Goal: Task Accomplishment & Management: Manage account settings

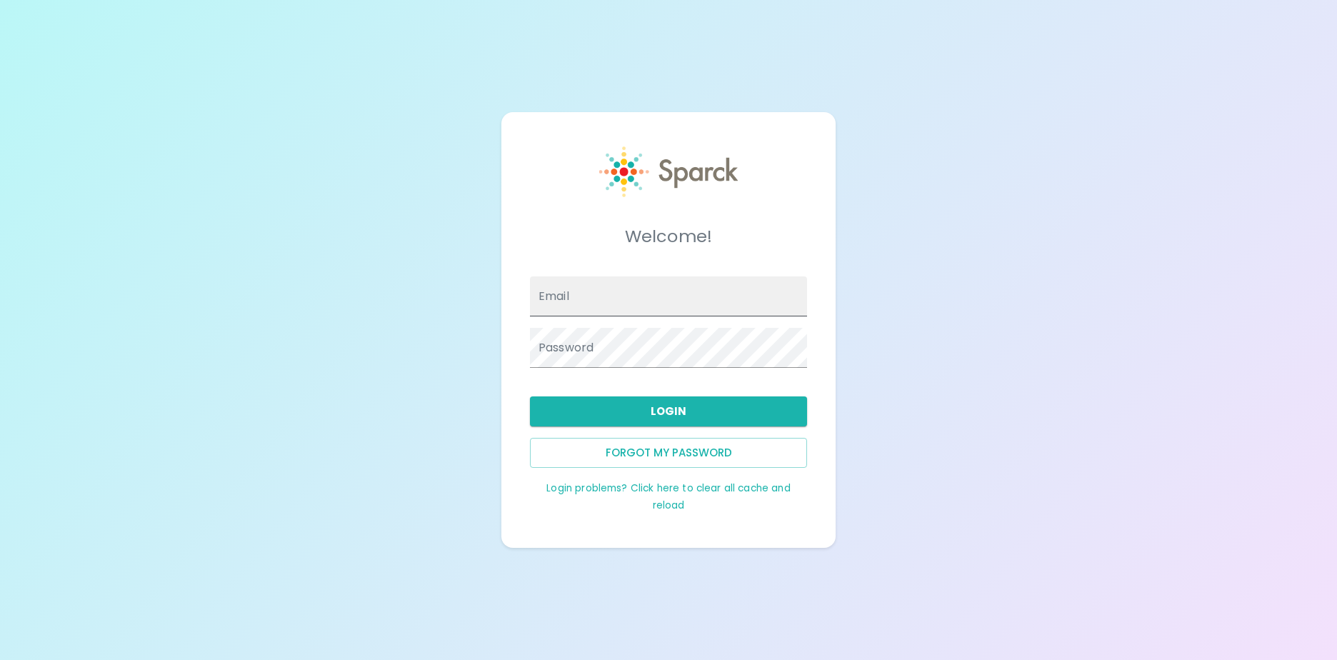
click at [633, 291] on input "Email" at bounding box center [668, 296] width 277 height 40
drag, startPoint x: 1194, startPoint y: 251, endPoint x: 1155, endPoint y: 249, distance: 38.6
click at [1194, 251] on div "Welcome! Email Password Login Forgot my password Login problems? Click here to …" at bounding box center [668, 330] width 1337 height 660
click at [565, 295] on input "Email" at bounding box center [668, 296] width 277 height 40
type input "aditya.m.korad@exxonmobil.com"
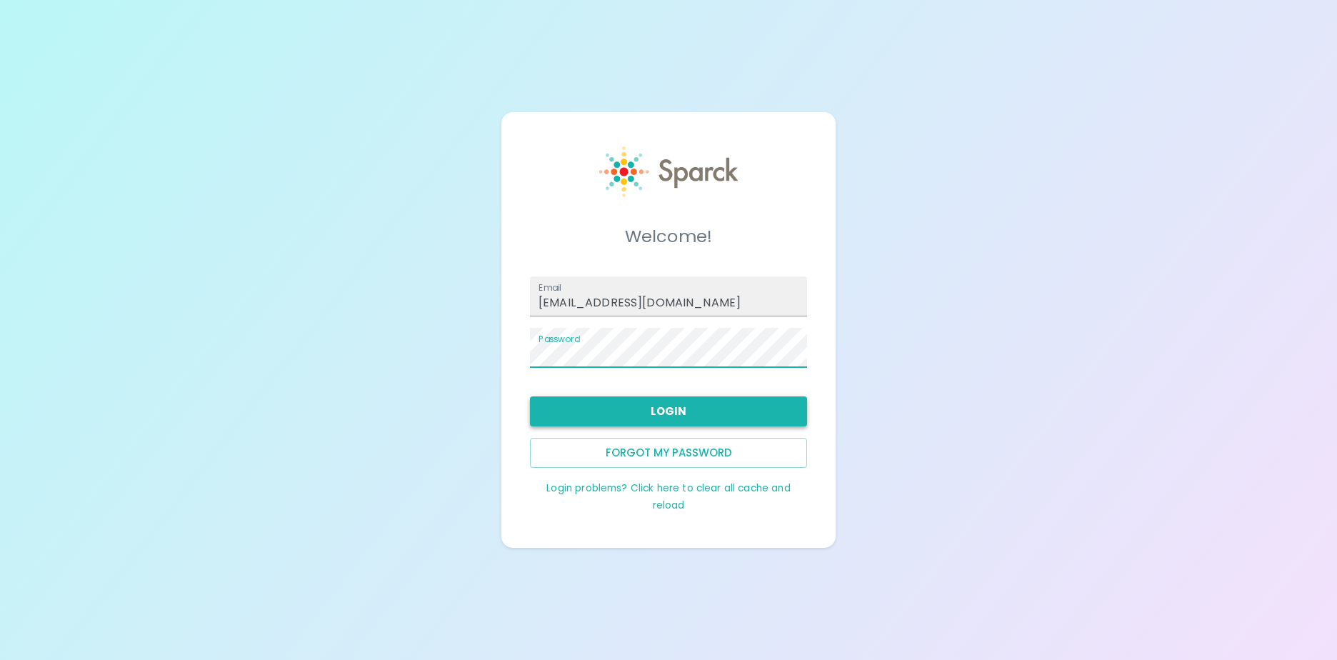
click at [613, 411] on button "Login" at bounding box center [668, 411] width 277 height 30
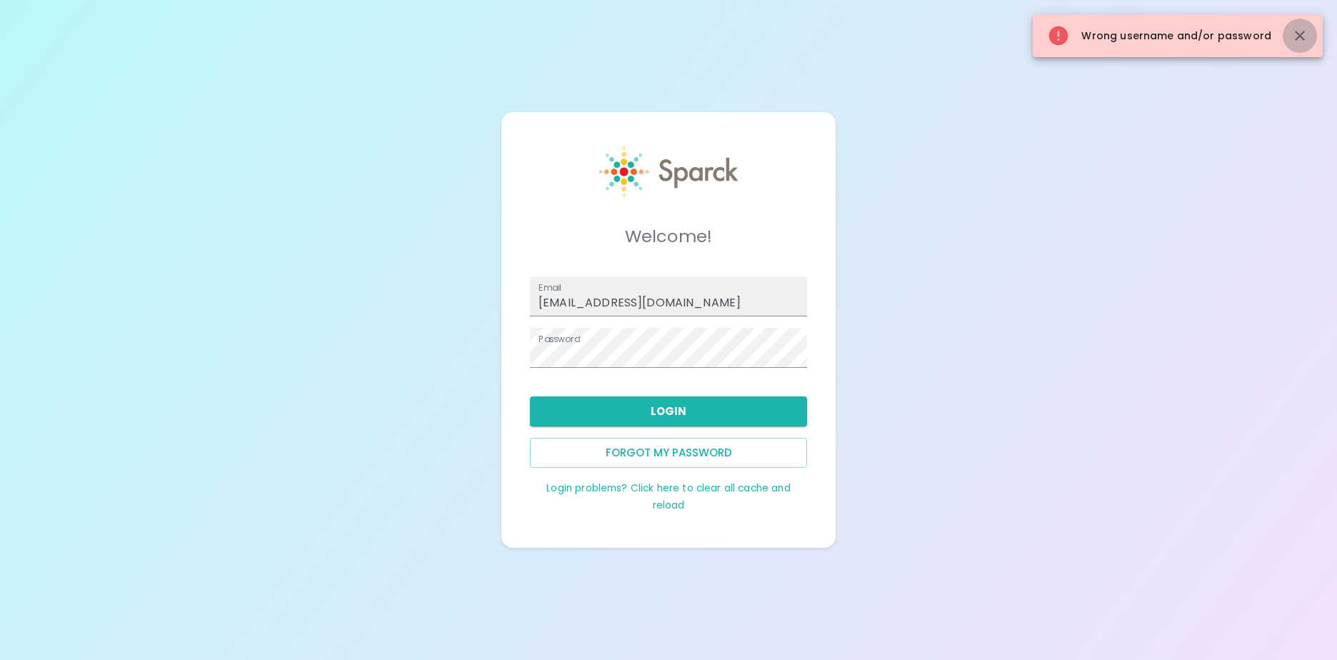
click at [1299, 30] on icon "button" at bounding box center [1299, 35] width 17 height 17
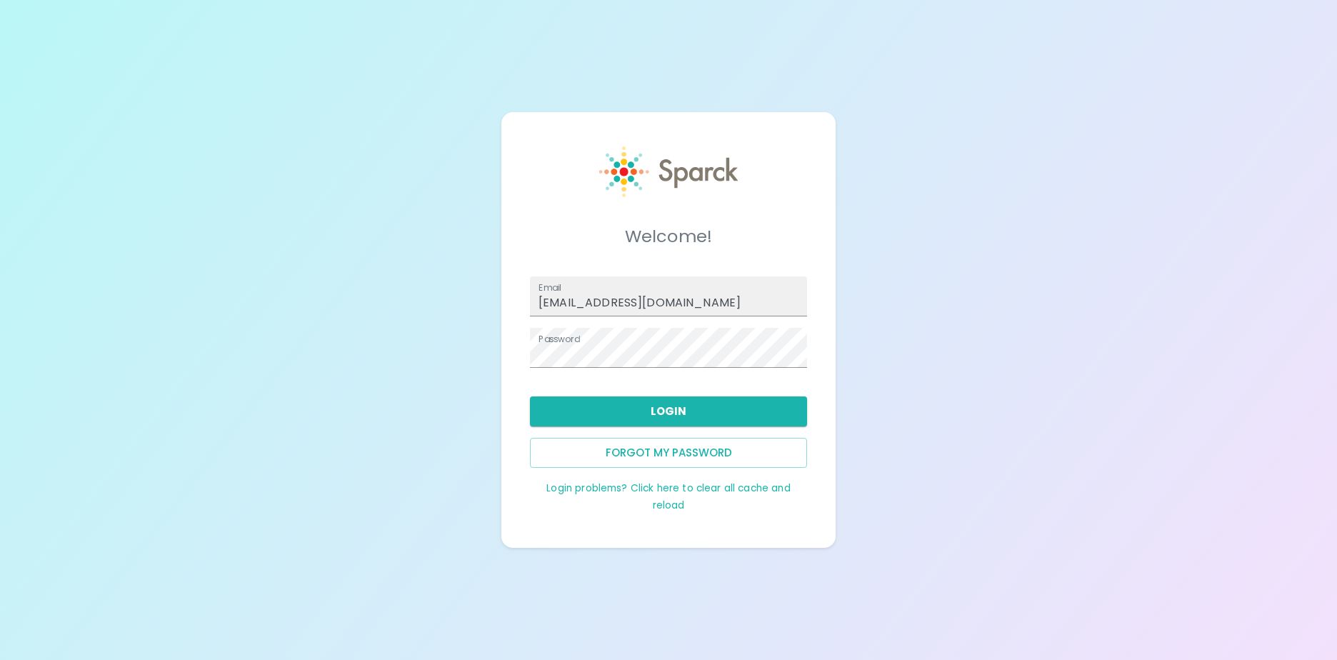
click at [1083, 377] on div "Welcome! Email aditya.m.korad@exxonmobil.com Password Login Forgot my password …" at bounding box center [668, 330] width 1337 height 660
click at [616, 486] on link "Login problems? Click here to clear all cache and reload" at bounding box center [667, 496] width 243 height 31
